Goal: Information Seeking & Learning: Check status

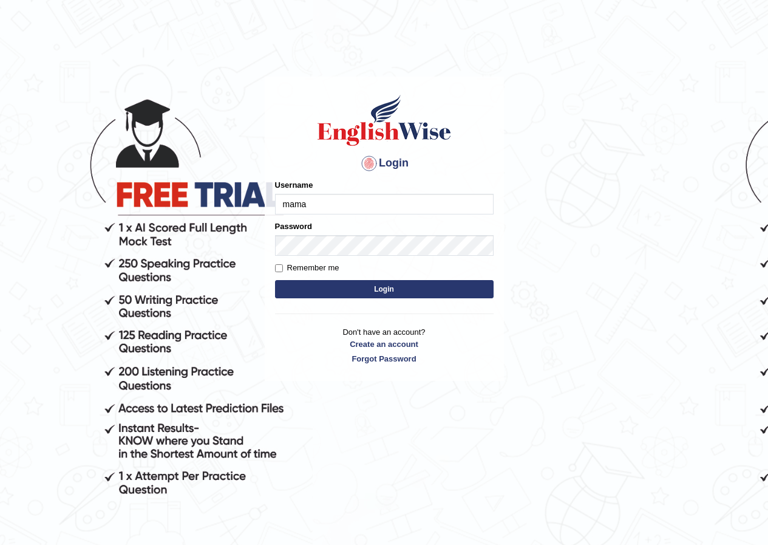
type input "mama"
click at [299, 214] on form "Please fix the following errors: Username mama Password Remember me Login" at bounding box center [384, 240] width 219 height 122
click at [299, 211] on input "mama" at bounding box center [384, 204] width 219 height 21
click at [307, 207] on input "mama" at bounding box center [384, 204] width 219 height 21
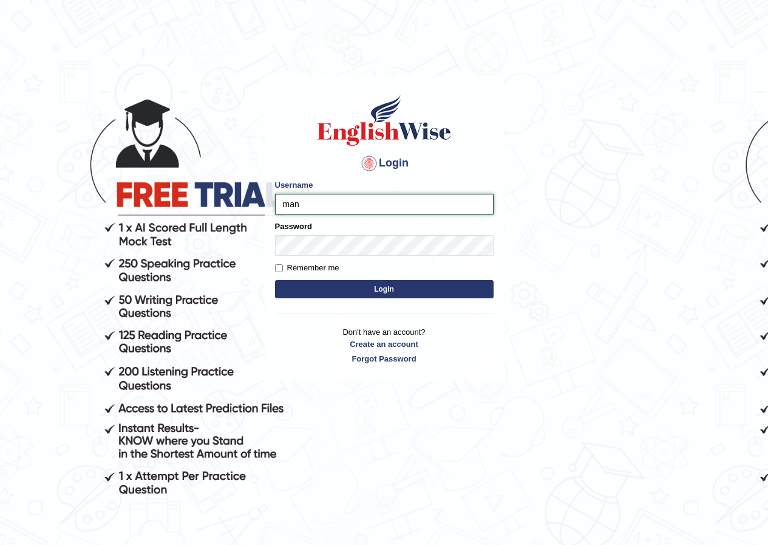
type input "manpreetk_parramatta"
click at [275, 280] on button "Login" at bounding box center [384, 289] width 219 height 18
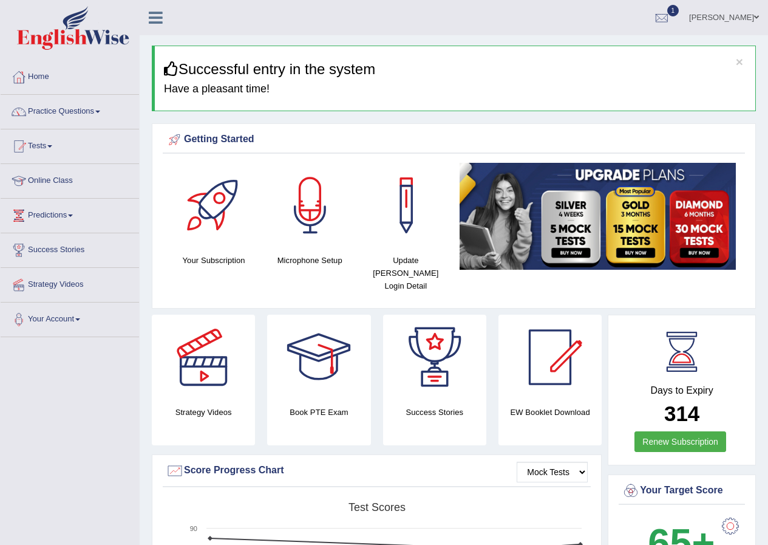
click at [680, 23] on link "1" at bounding box center [662, 16] width 36 height 32
click at [679, 35] on ul "EW2 Sep 29, 2025 Exam evaluated See All Alerts" at bounding box center [589, 70] width 182 height 71
click at [671, 16] on div at bounding box center [662, 18] width 18 height 18
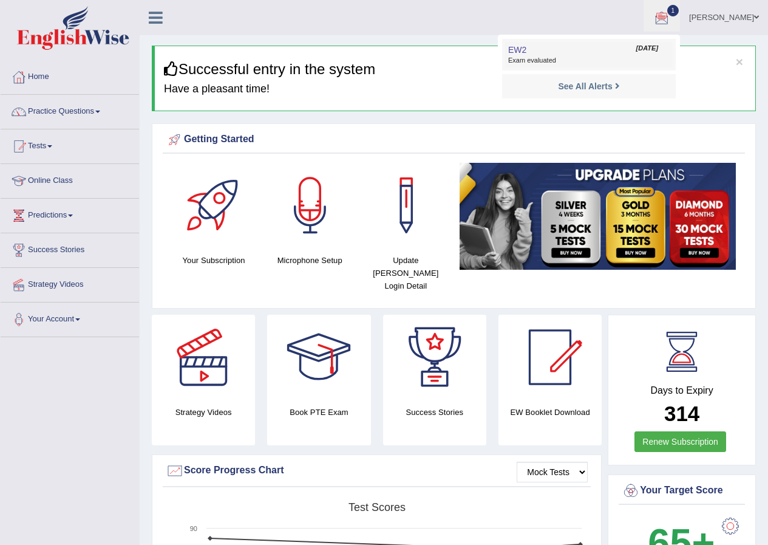
click at [654, 50] on span "Sep 29, 2025" at bounding box center [647, 49] width 22 height 10
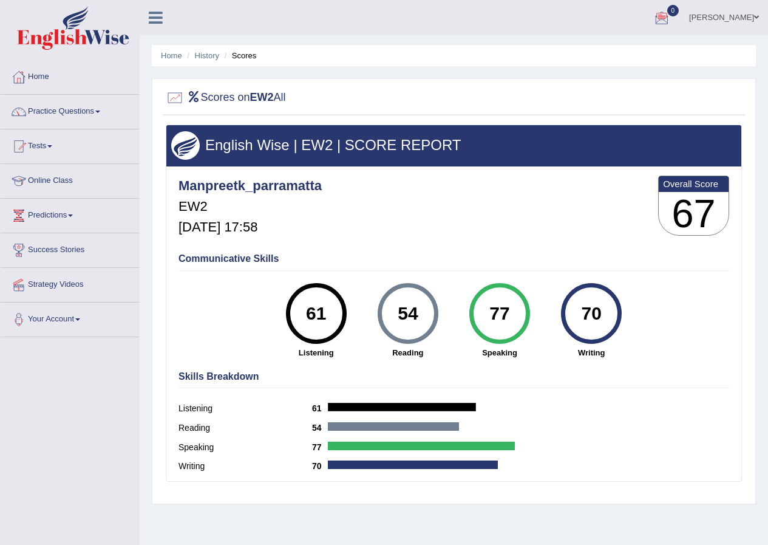
click at [459, 298] on div "77 Speaking" at bounding box center [500, 320] width 92 height 75
click at [47, 152] on link "Tests" at bounding box center [70, 144] width 138 height 30
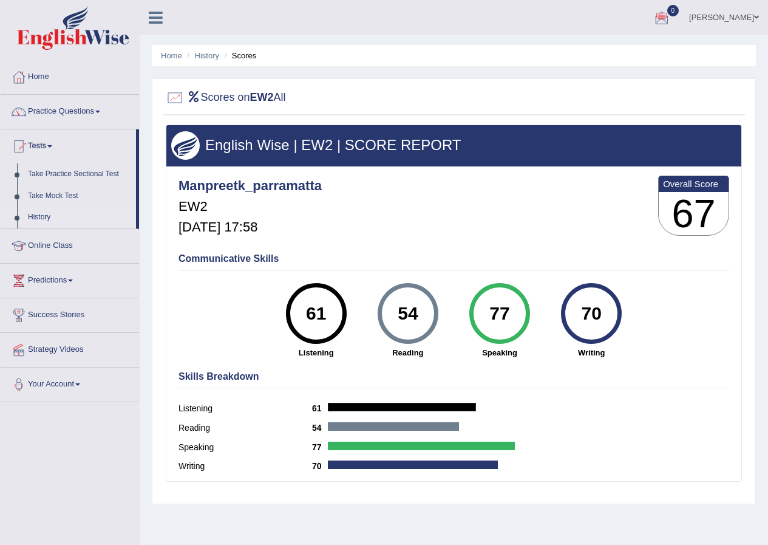
click at [39, 216] on link "History" at bounding box center [79, 217] width 114 height 22
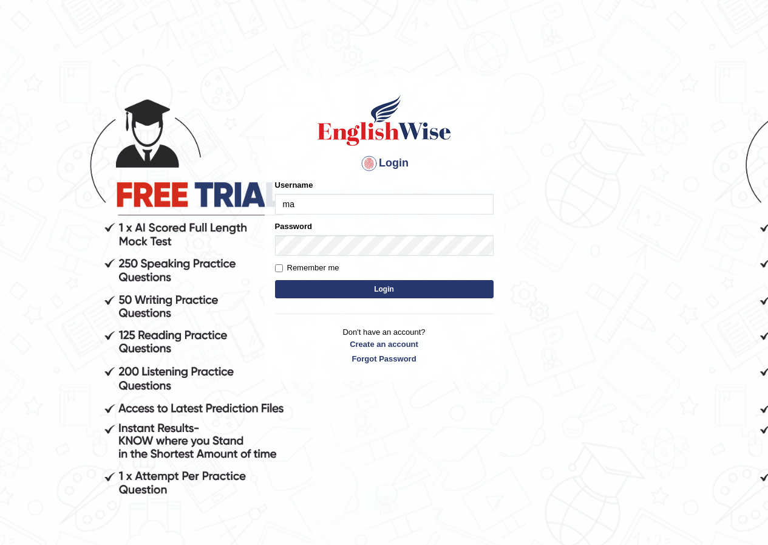
type input "ma"
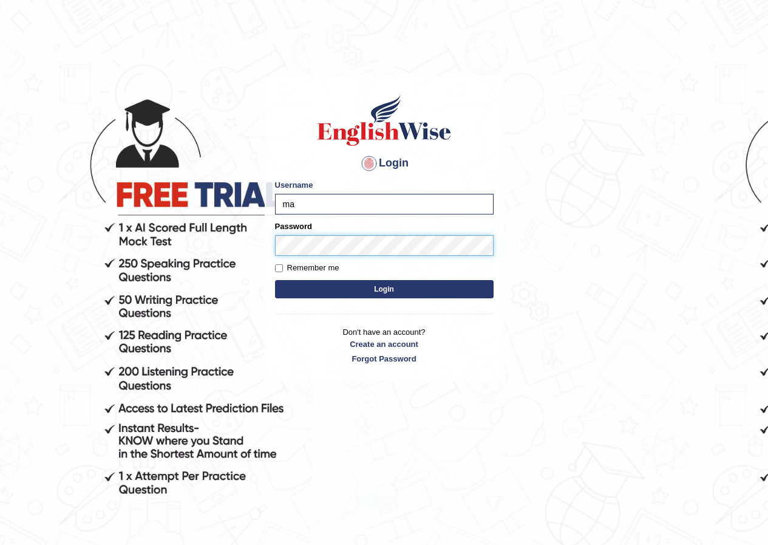
click at [275, 280] on button "Login" at bounding box center [384, 289] width 219 height 18
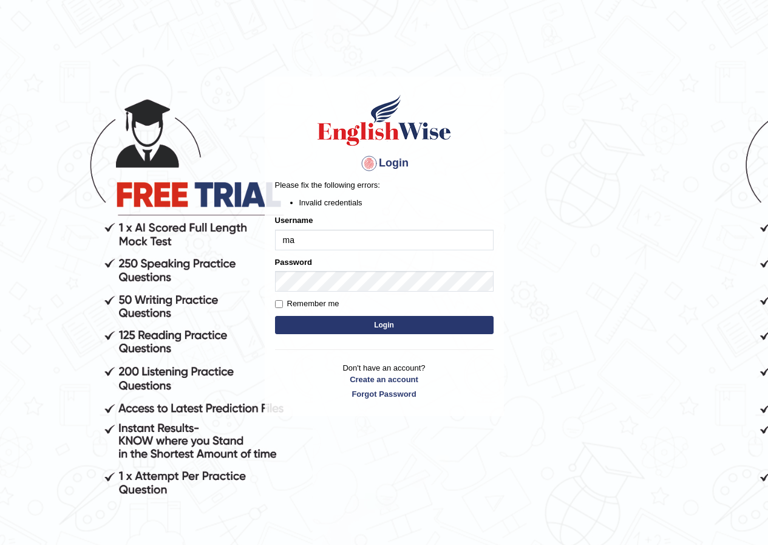
click at [304, 248] on input "ma" at bounding box center [384, 240] width 219 height 21
type input "manpreetk_parramatta"
click at [275, 316] on button "Login" at bounding box center [384, 325] width 219 height 18
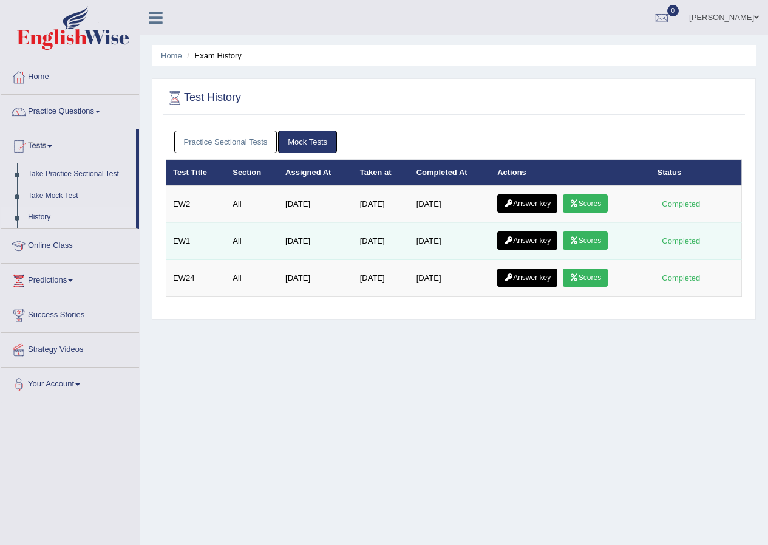
click at [601, 236] on link "Scores" at bounding box center [585, 240] width 45 height 18
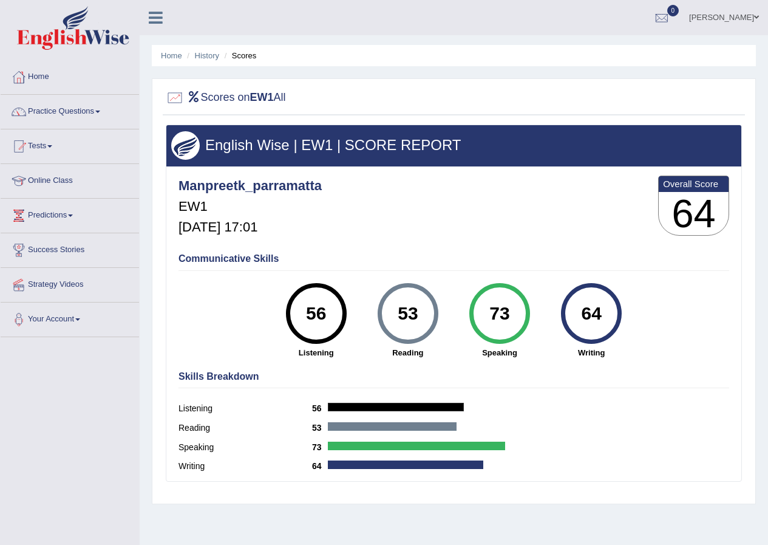
click at [204, 47] on ul "Home History Scores" at bounding box center [454, 55] width 604 height 21
click at [207, 53] on link "History" at bounding box center [207, 55] width 24 height 9
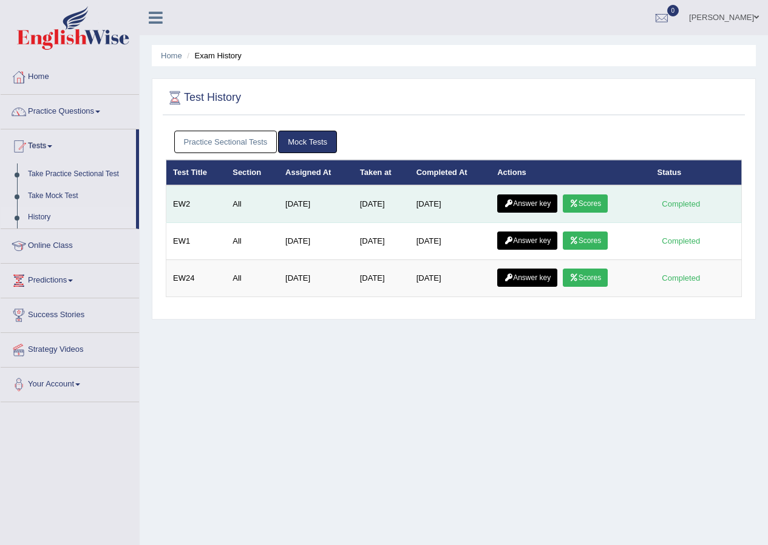
click at [585, 202] on link "Scores" at bounding box center [585, 203] width 45 height 18
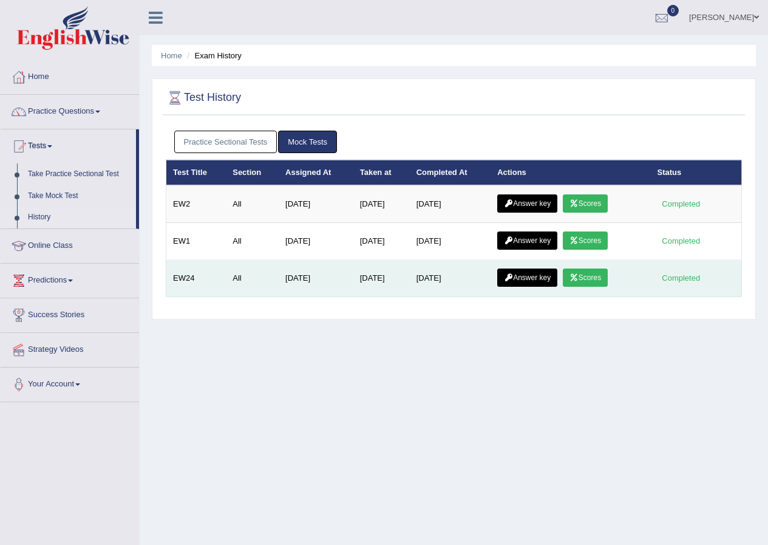
click at [584, 275] on link "Scores" at bounding box center [585, 277] width 45 height 18
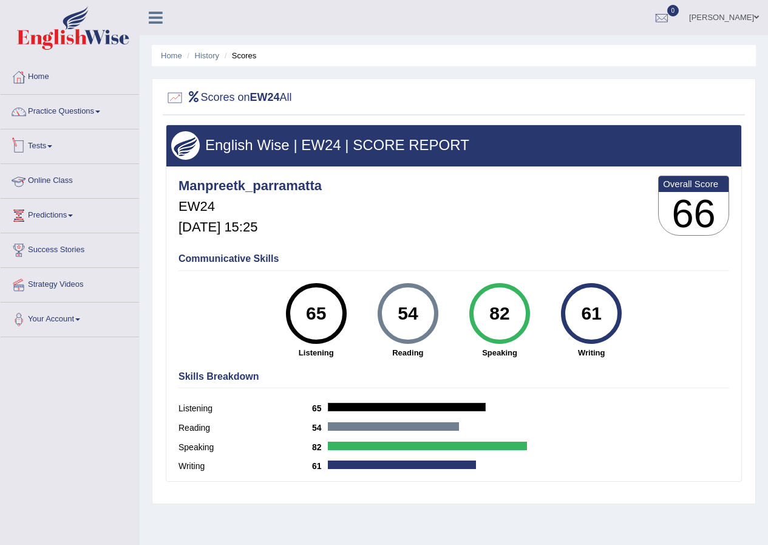
click at [36, 146] on link "Tests" at bounding box center [70, 144] width 138 height 30
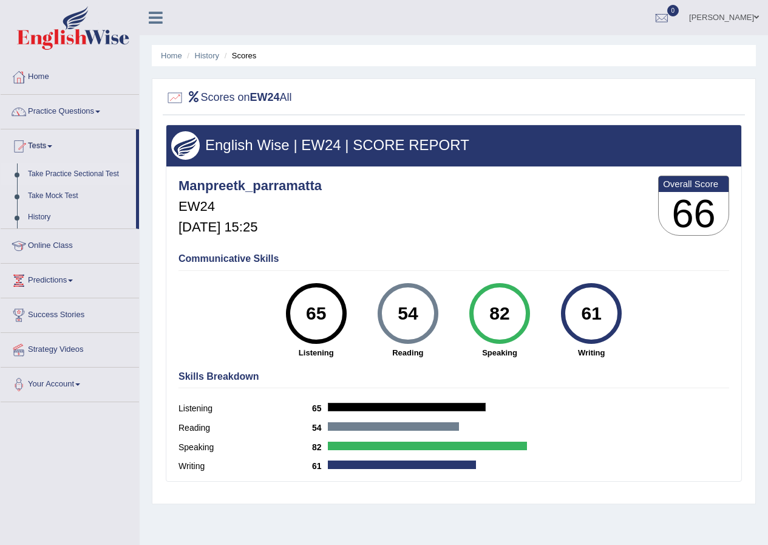
click at [50, 177] on link "Take Practice Sectional Test" at bounding box center [79, 174] width 114 height 22
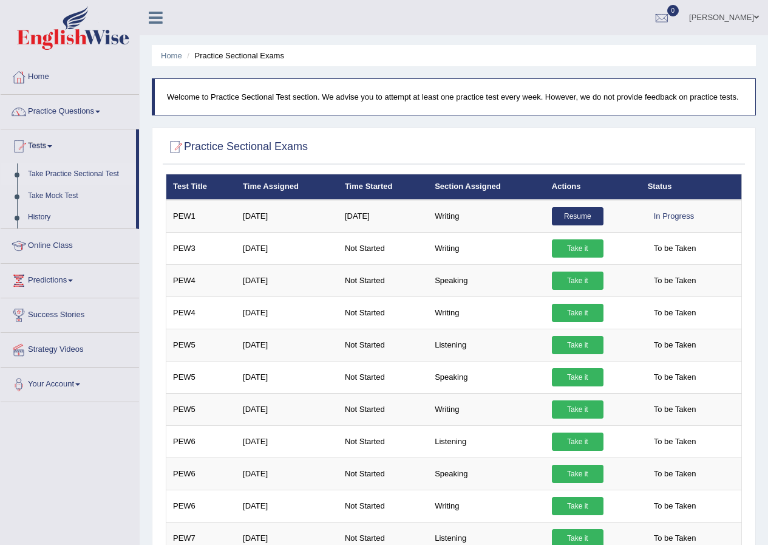
click at [84, 172] on link "Take Practice Sectional Test" at bounding box center [79, 174] width 114 height 22
click at [53, 193] on link "Take Mock Test" at bounding box center [79, 196] width 114 height 22
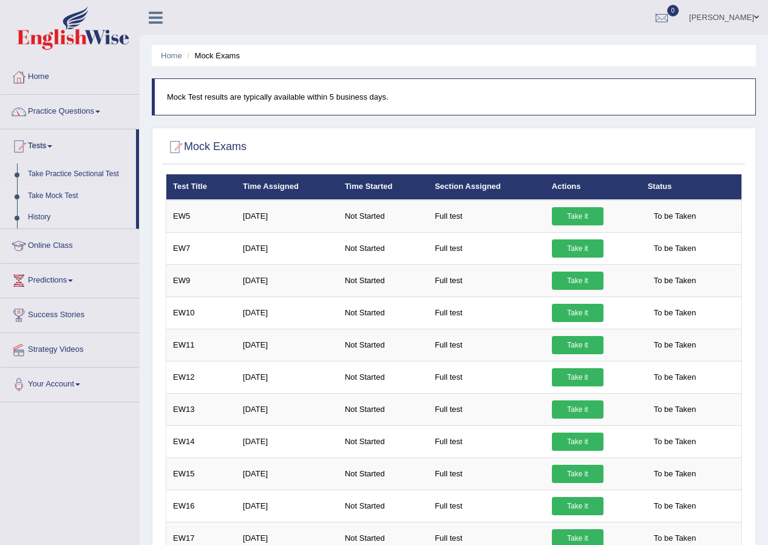
click at [37, 216] on link "History" at bounding box center [79, 217] width 114 height 22
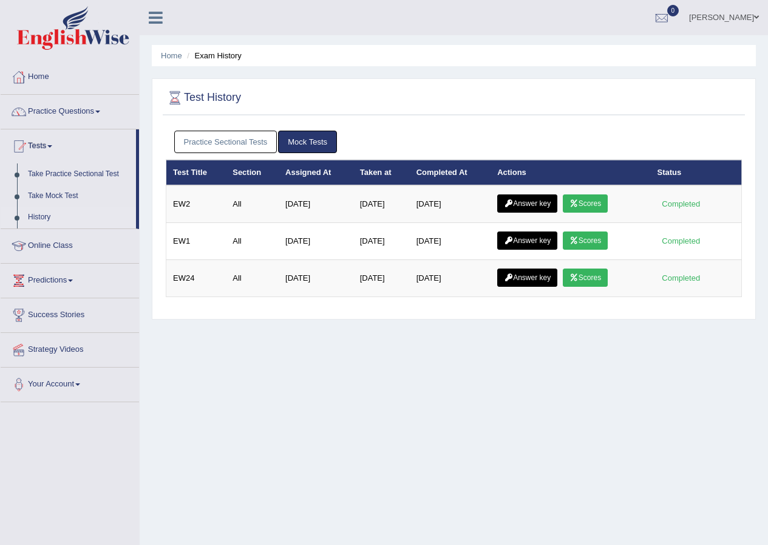
click at [242, 139] on link "Practice Sectional Tests" at bounding box center [225, 142] width 103 height 22
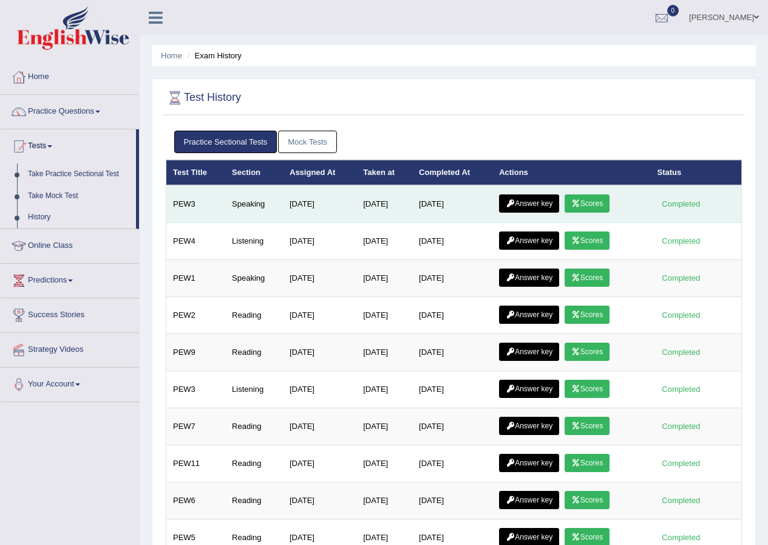
click at [595, 197] on link "Scores" at bounding box center [587, 203] width 45 height 18
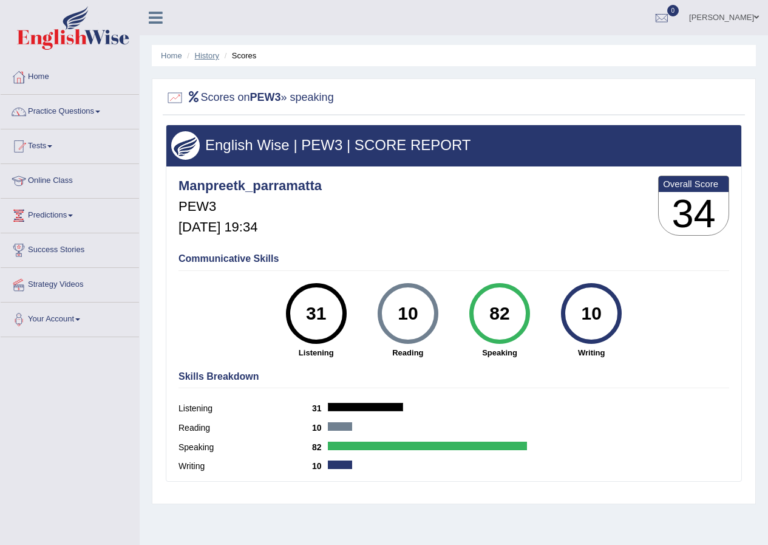
click at [196, 53] on link "History" at bounding box center [207, 55] width 24 height 9
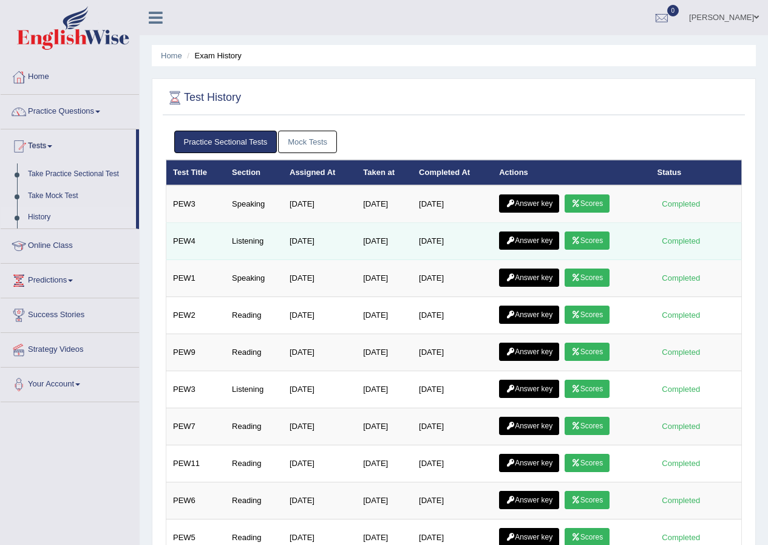
click at [581, 244] on icon at bounding box center [575, 240] width 9 height 7
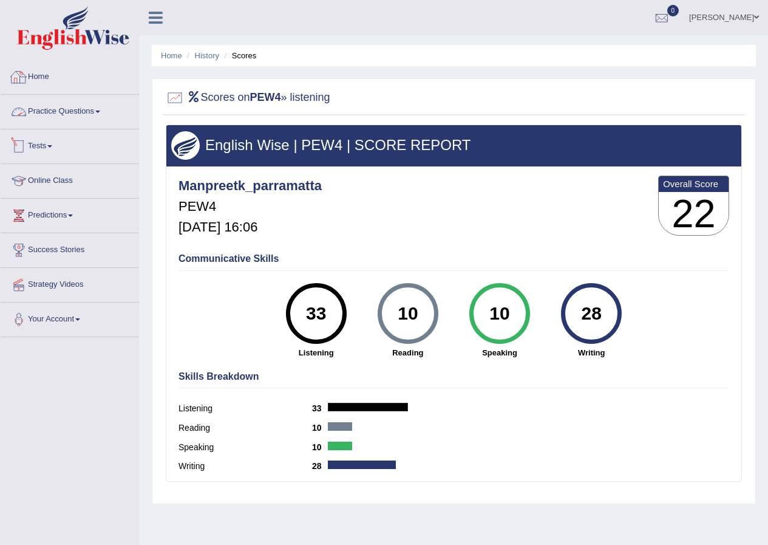
click at [38, 148] on link "Tests" at bounding box center [70, 144] width 138 height 30
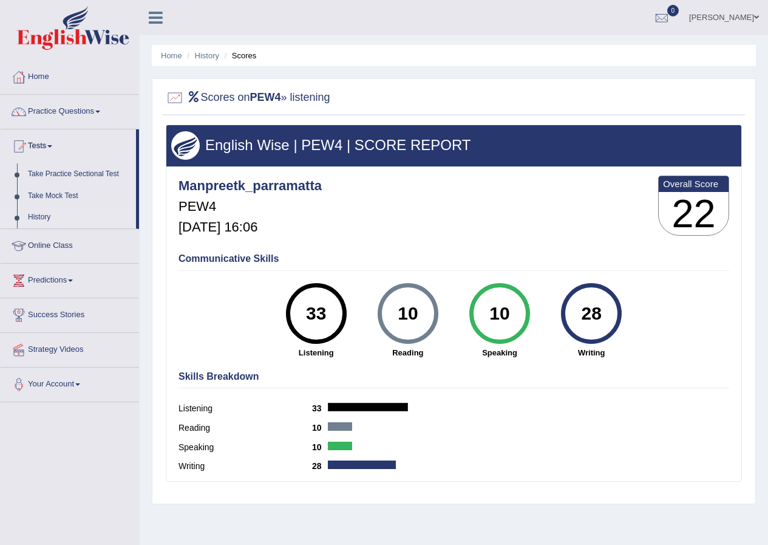
click at [45, 208] on link "History" at bounding box center [79, 217] width 114 height 22
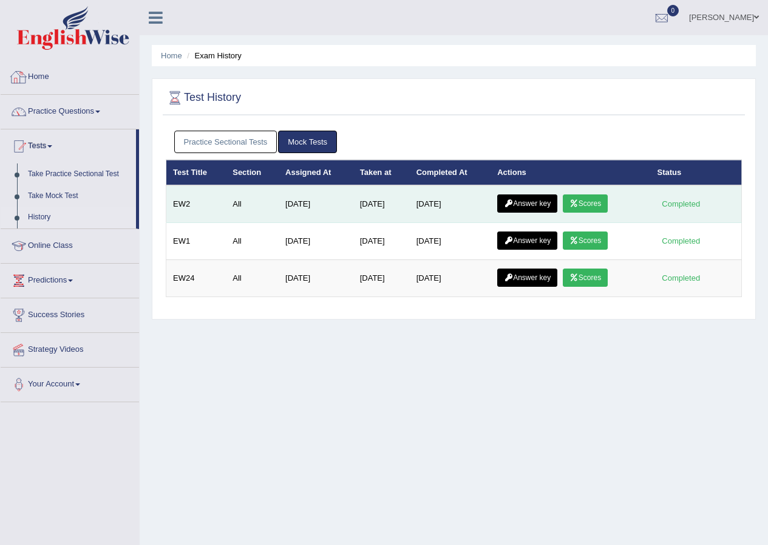
click at [528, 199] on link "Answer key" at bounding box center [527, 203] width 60 height 18
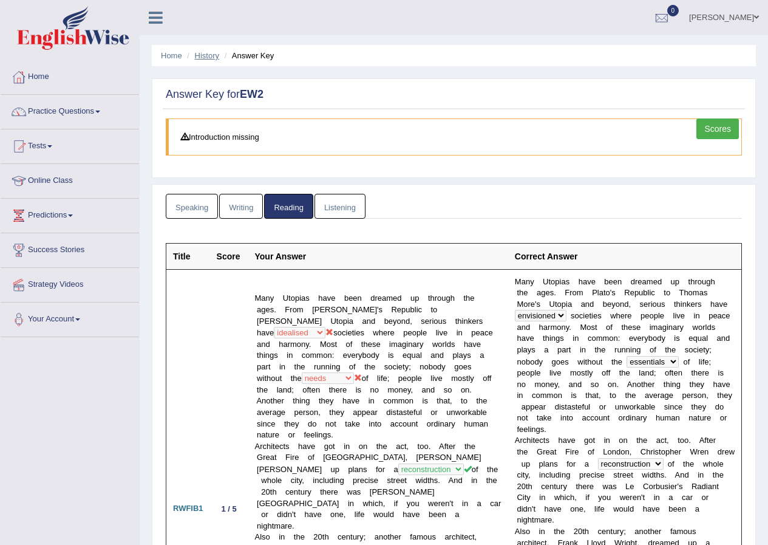
click at [207, 56] on link "History" at bounding box center [207, 55] width 24 height 9
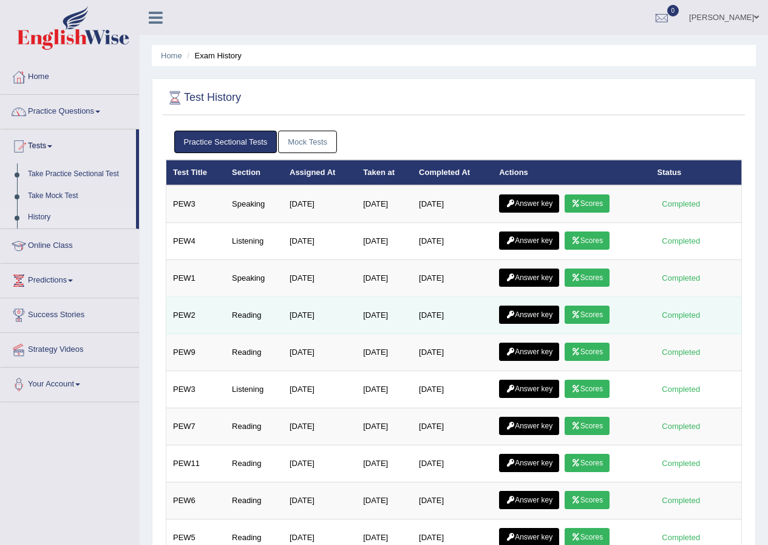
click at [585, 313] on link "Scores" at bounding box center [587, 314] width 45 height 18
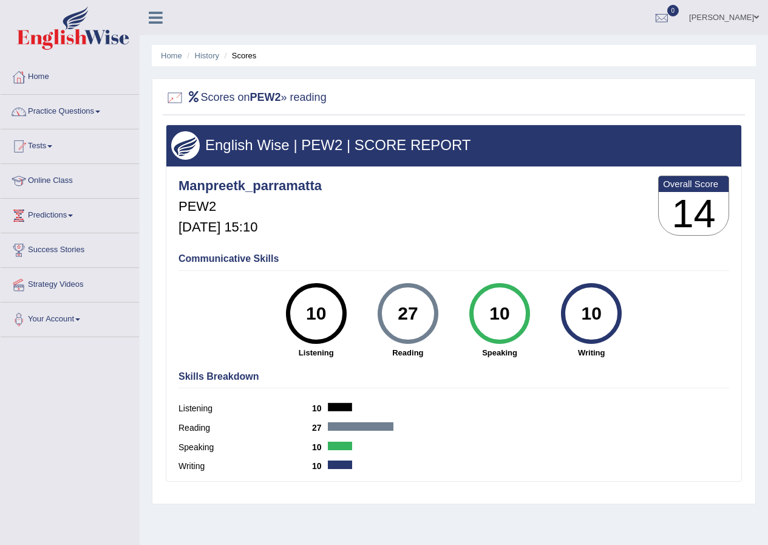
click at [200, 63] on ul "Home History Scores" at bounding box center [454, 55] width 604 height 21
click at [206, 60] on li "History" at bounding box center [201, 56] width 35 height 12
click at [206, 56] on link "History" at bounding box center [207, 55] width 24 height 9
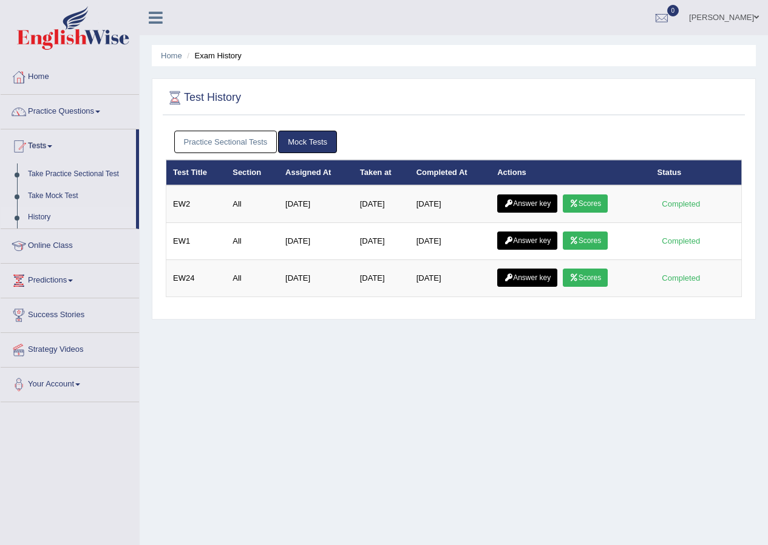
click at [232, 138] on link "Practice Sectional Tests" at bounding box center [225, 142] width 103 height 22
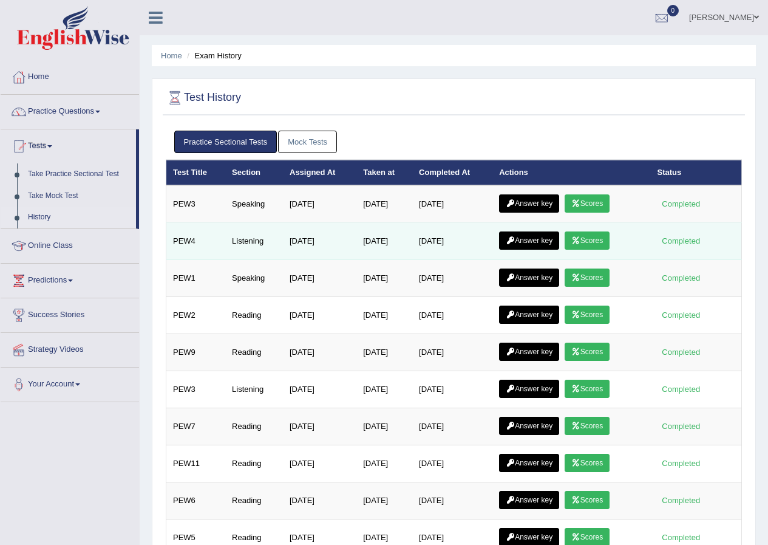
scroll to position [250, 0]
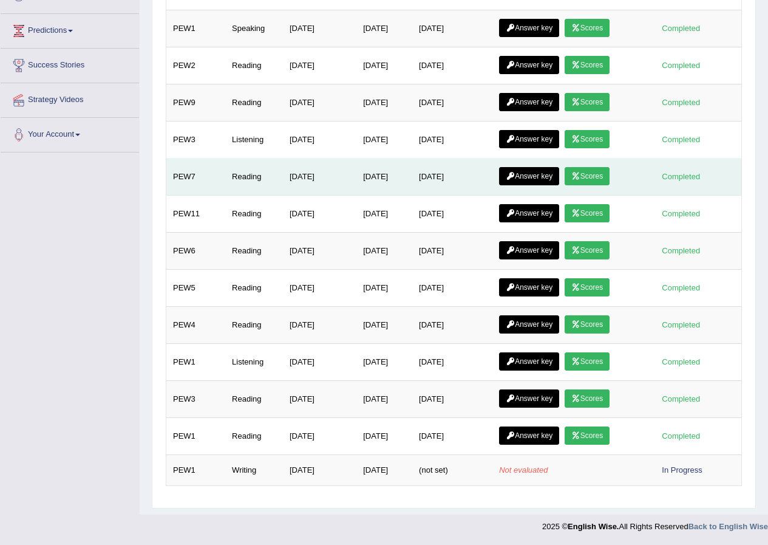
click at [520, 178] on link "Answer key" at bounding box center [529, 176] width 60 height 18
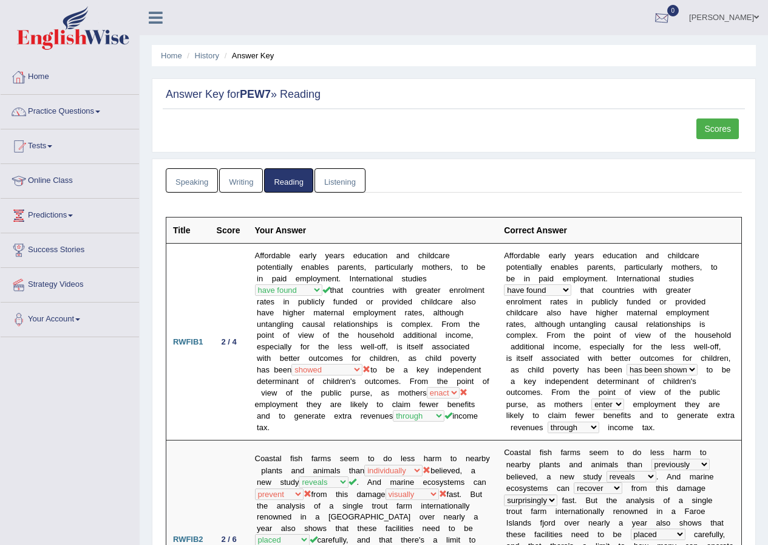
click at [715, 19] on link "[PERSON_NAME]" at bounding box center [724, 16] width 88 height 32
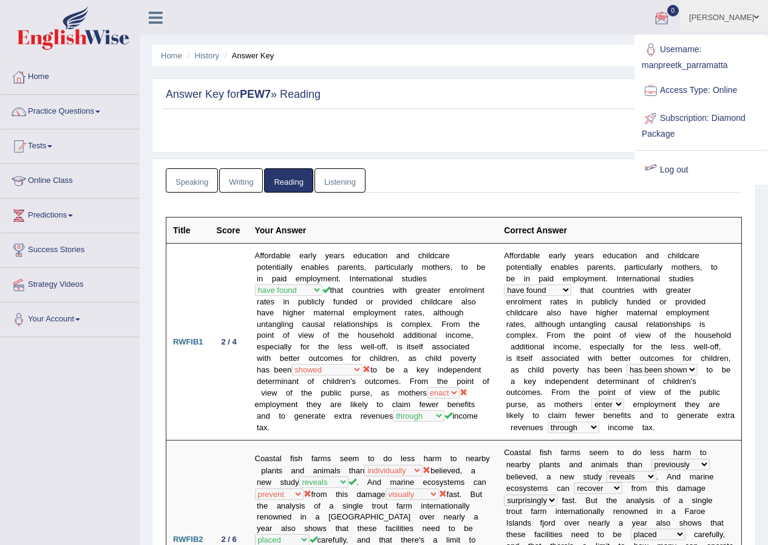
click at [681, 169] on link "Log out" at bounding box center [701, 170] width 131 height 28
